Goal: Task Accomplishment & Management: Use online tool/utility

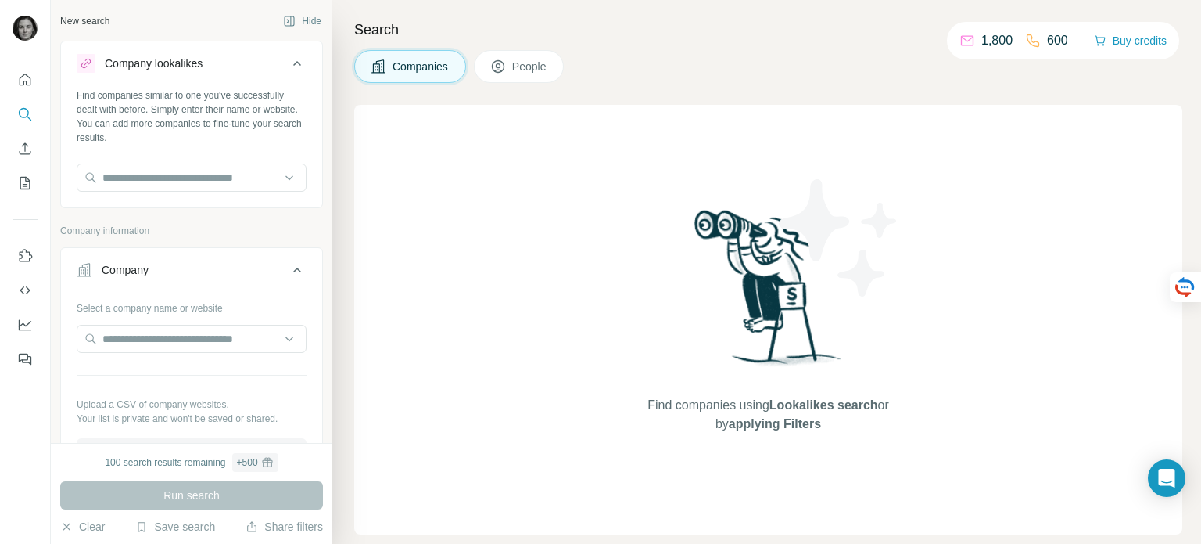
scroll to position [400, 0]
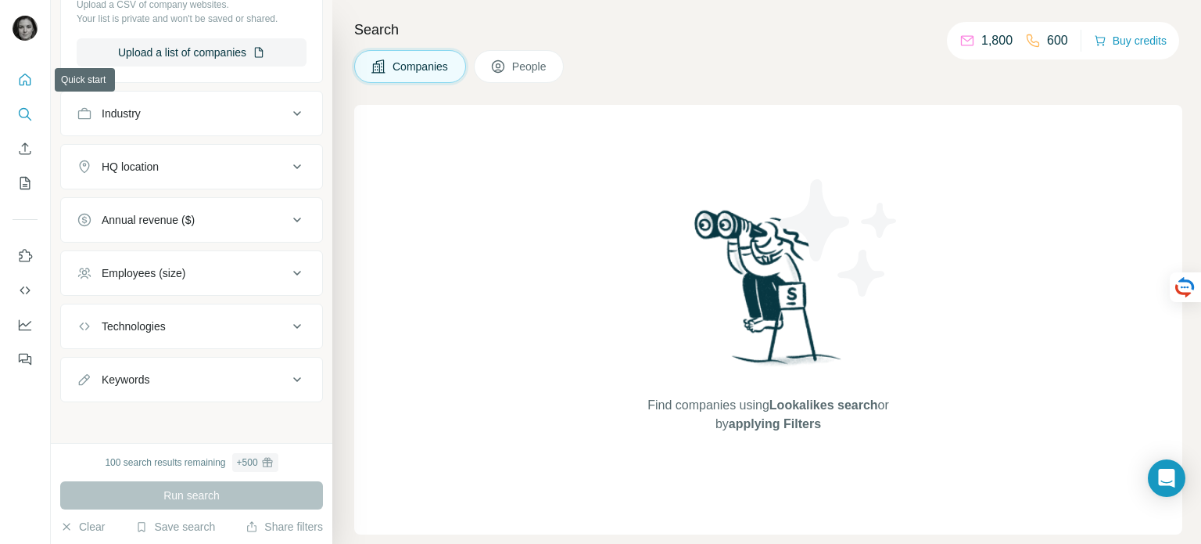
click at [19, 74] on icon "Quick start" at bounding box center [25, 80] width 16 height 16
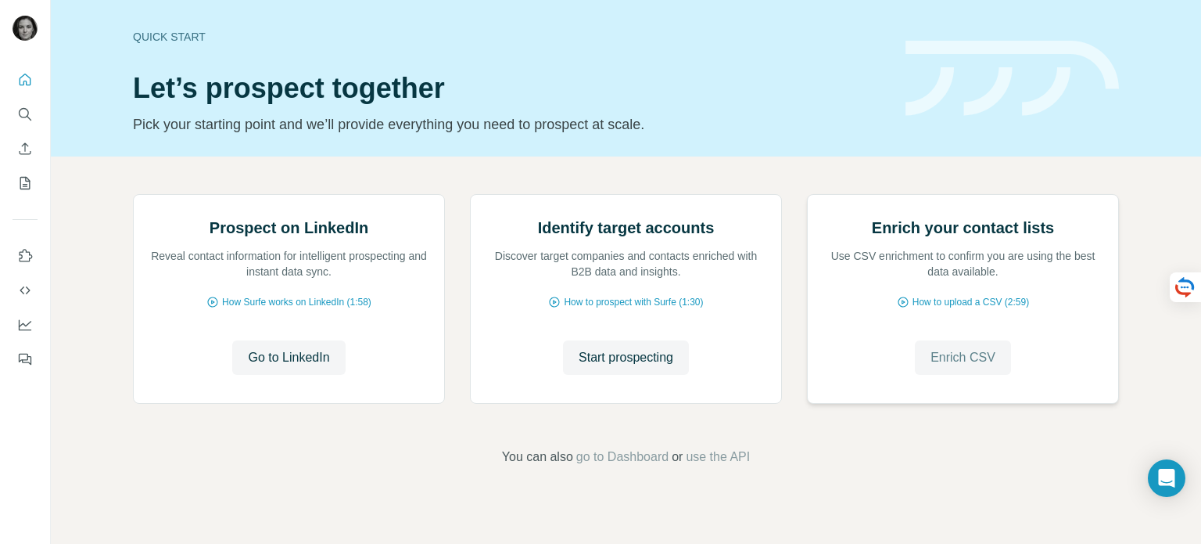
click at [947, 367] on span "Enrich CSV" at bounding box center [963, 357] width 65 height 19
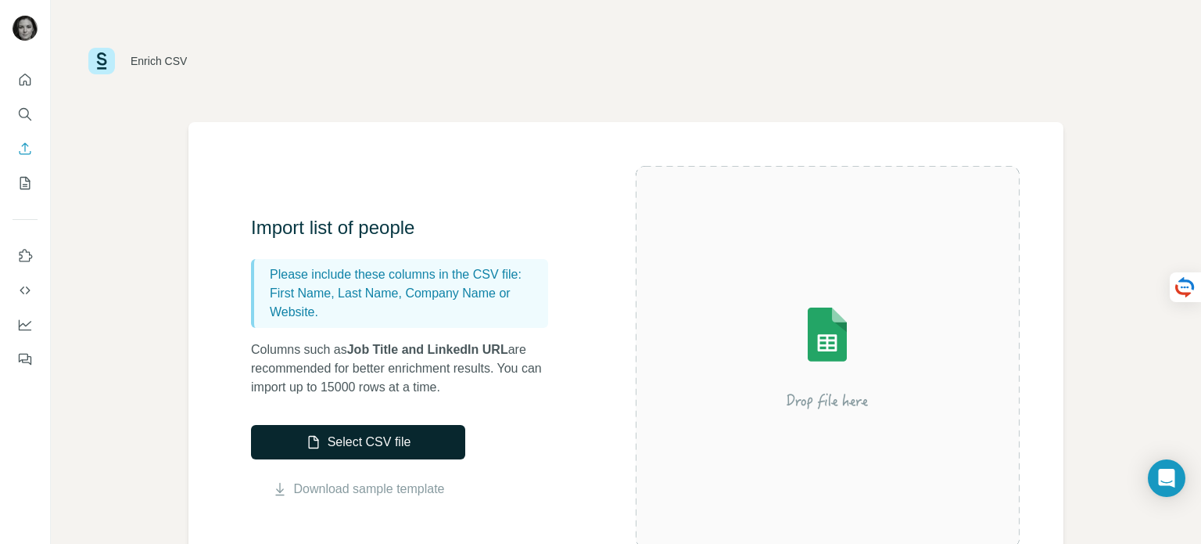
click at [413, 450] on button "Select CSV file" at bounding box center [358, 442] width 214 height 34
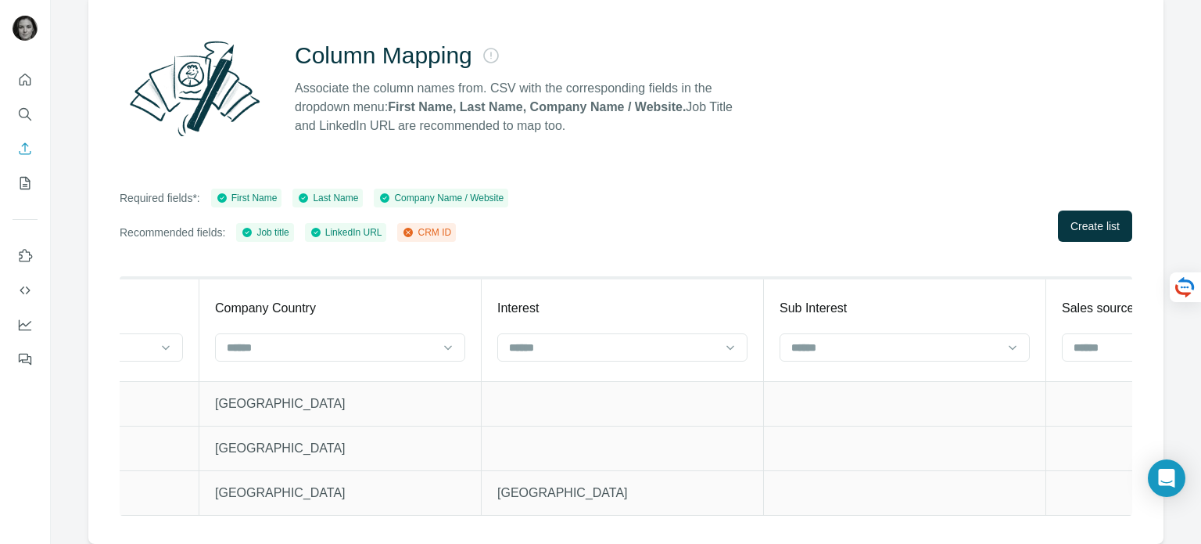
scroll to position [0, 2721]
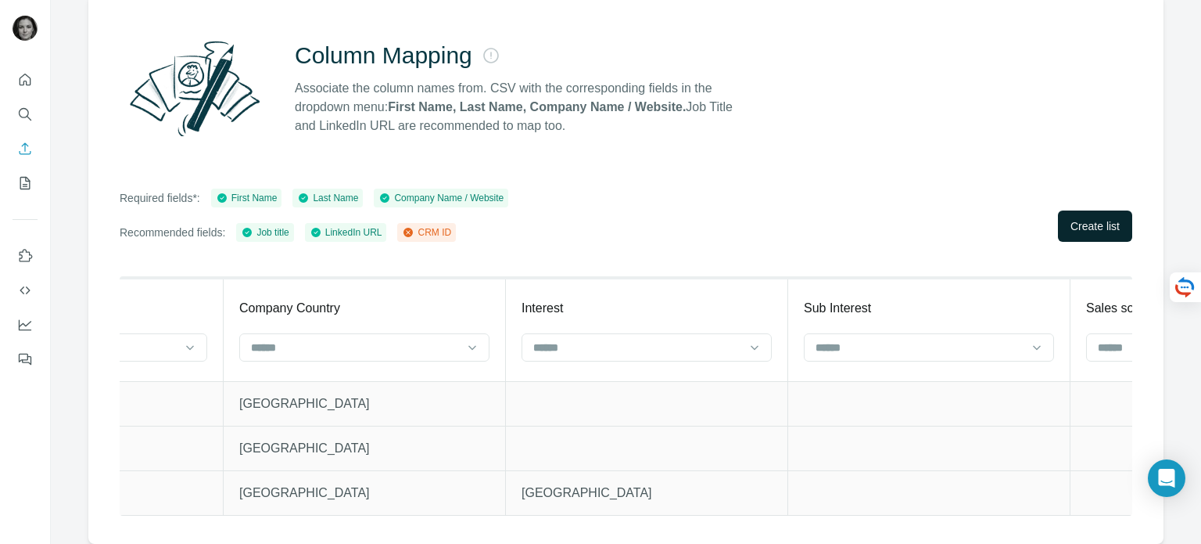
click at [1092, 218] on span "Create list" at bounding box center [1095, 226] width 49 height 16
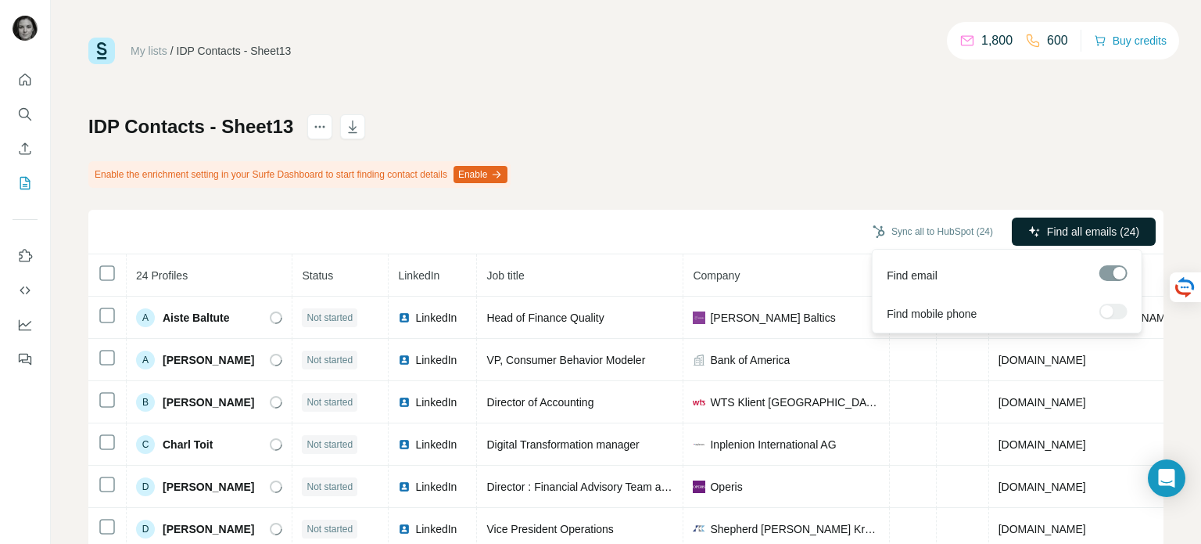
click at [1057, 232] on span "Find all emails (24)" at bounding box center [1093, 232] width 92 height 16
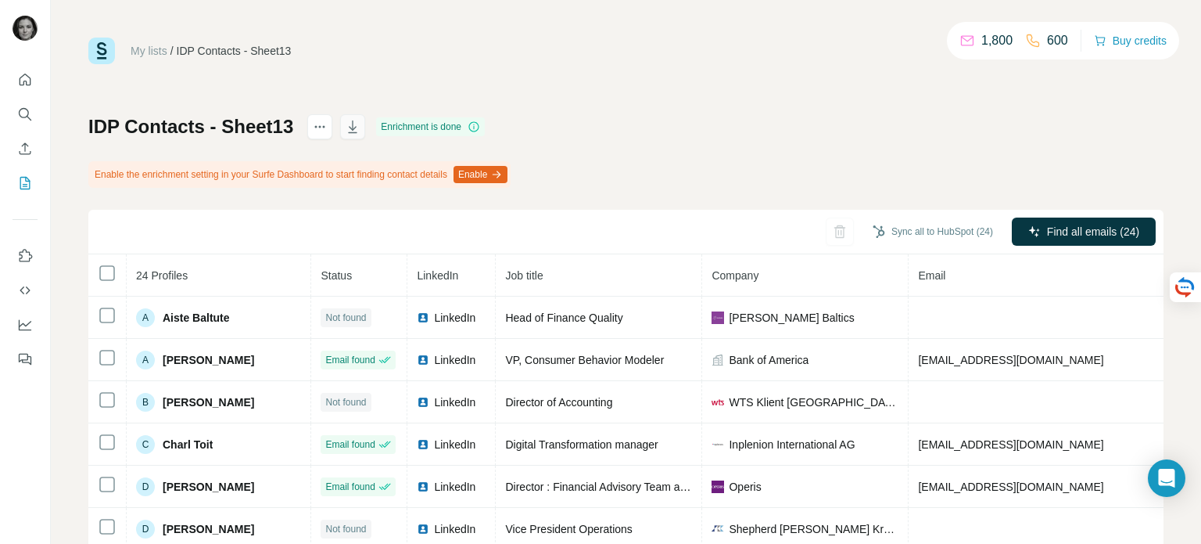
click at [360, 135] on button "button" at bounding box center [352, 126] width 25 height 25
